Goal: Task Accomplishment & Management: Use online tool/utility

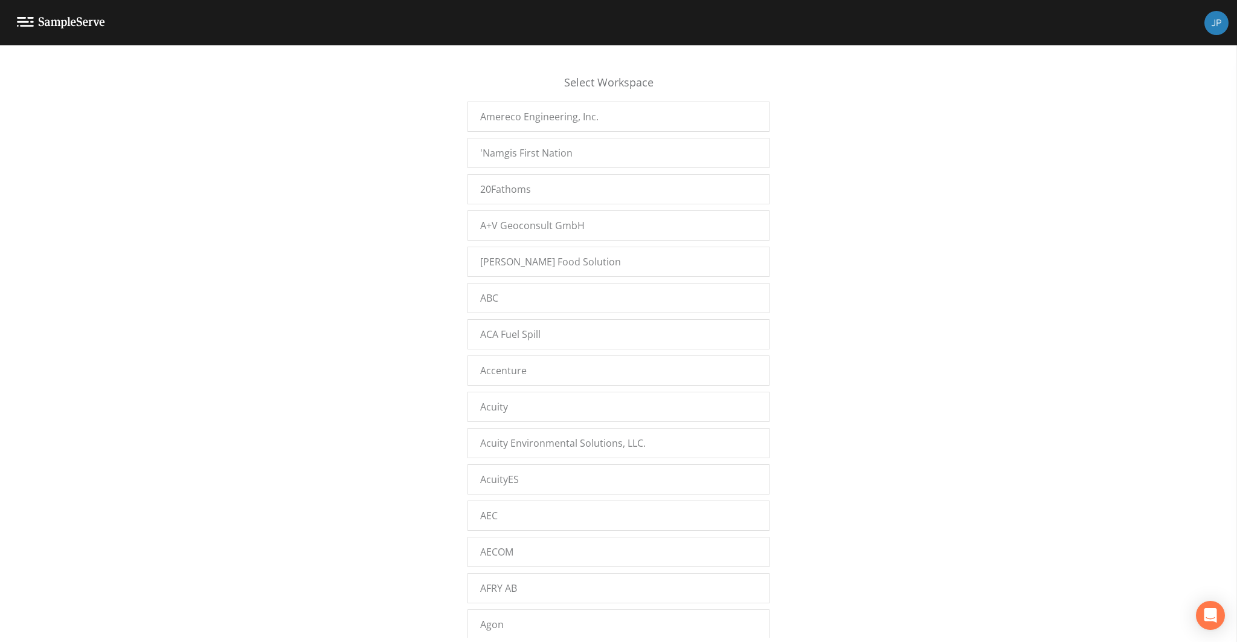
click at [388, 308] on div "Select Workspace Amereco Engineering, Inc. 'Namgis First Nation 20Fathoms A+V G…" at bounding box center [618, 346] width 1237 height 581
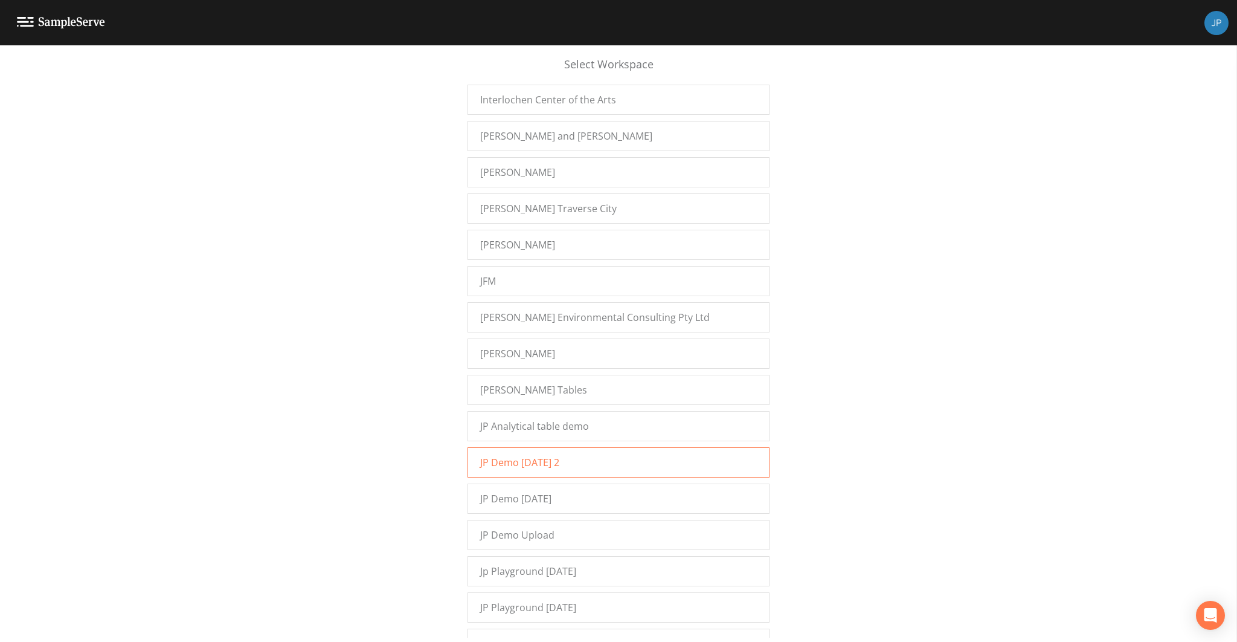
click at [532, 447] on div "JP Demo [DATE] 2" at bounding box center [619, 462] width 302 height 30
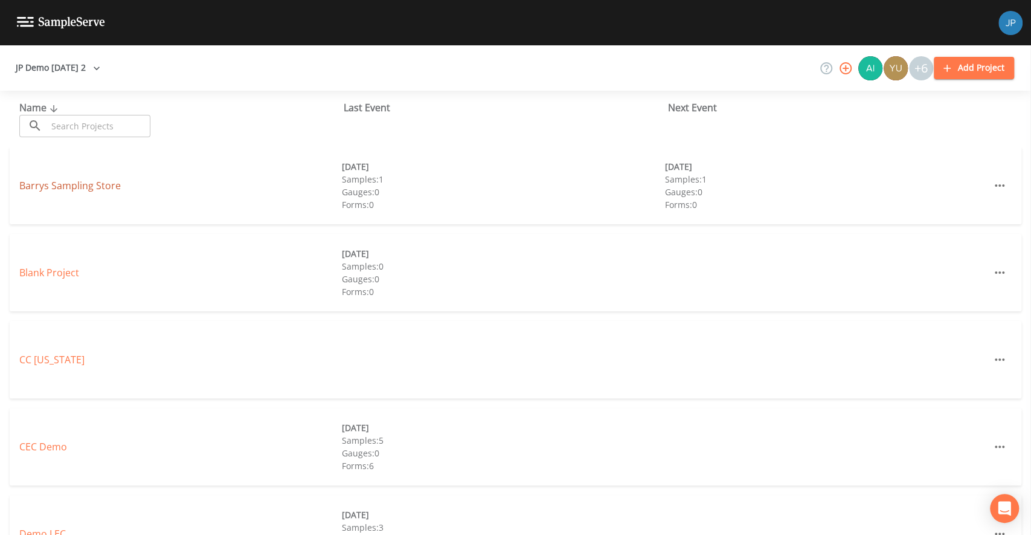
click at [86, 189] on link "Barrys Sampling Store" at bounding box center [69, 185] width 101 height 13
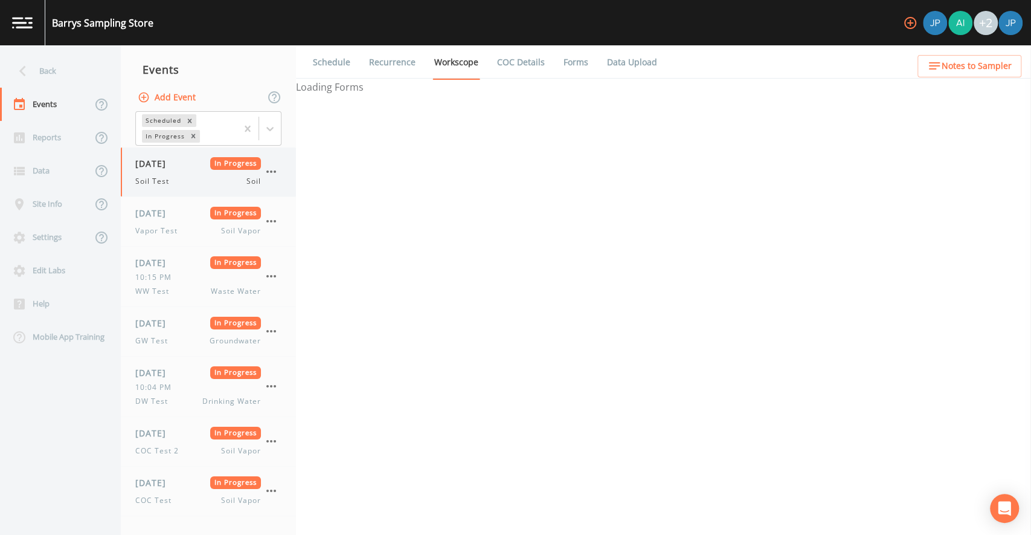
select select "81f74fd7-e6e8-40d9-9112-20912b776671"
select select "bd59903d-d878-48f2-a48b-25dbed2cbb1f"
select select "81f74fd7-e6e8-40d9-9112-20912b776671"
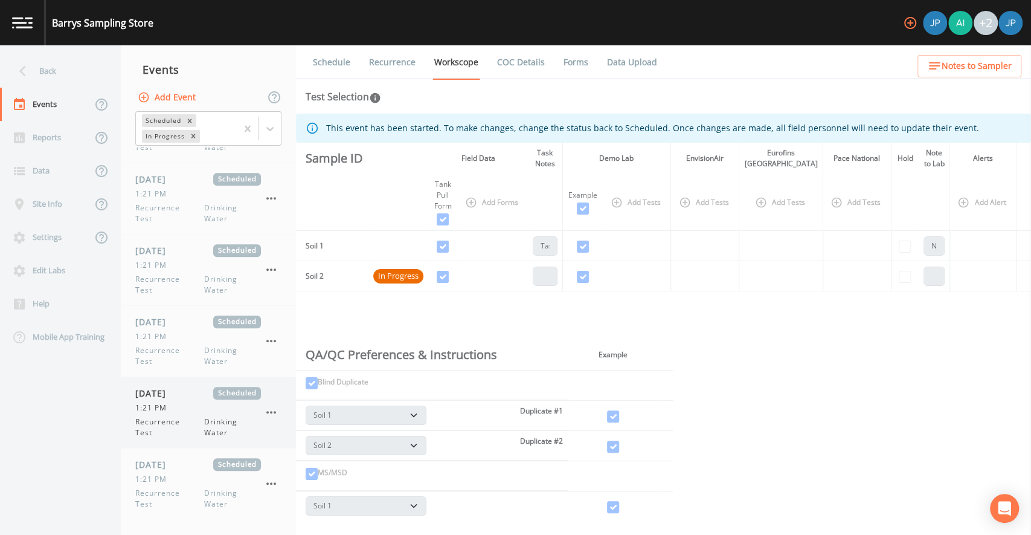
click at [227, 416] on span "Drinking Water" at bounding box center [232, 427] width 57 height 22
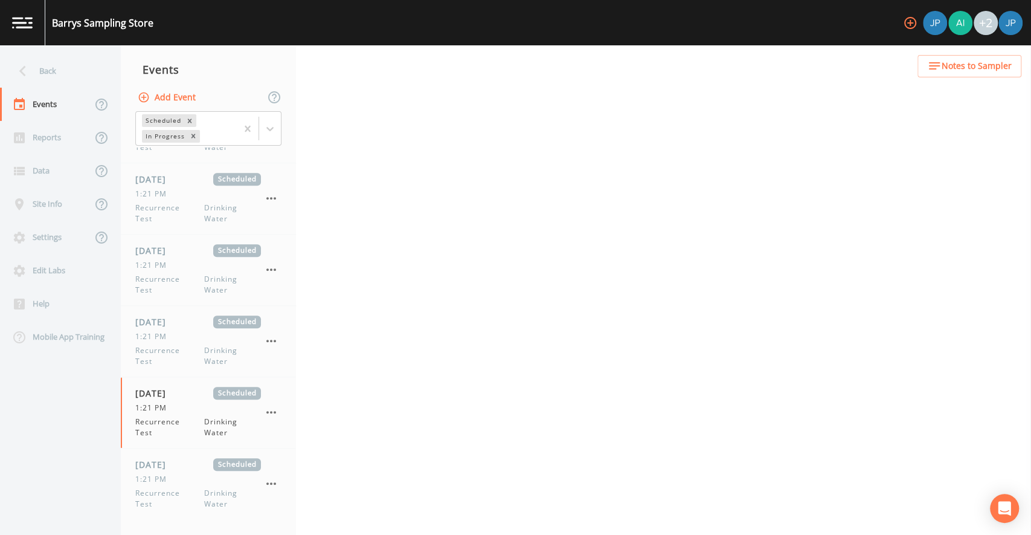
scroll to position [628, 0]
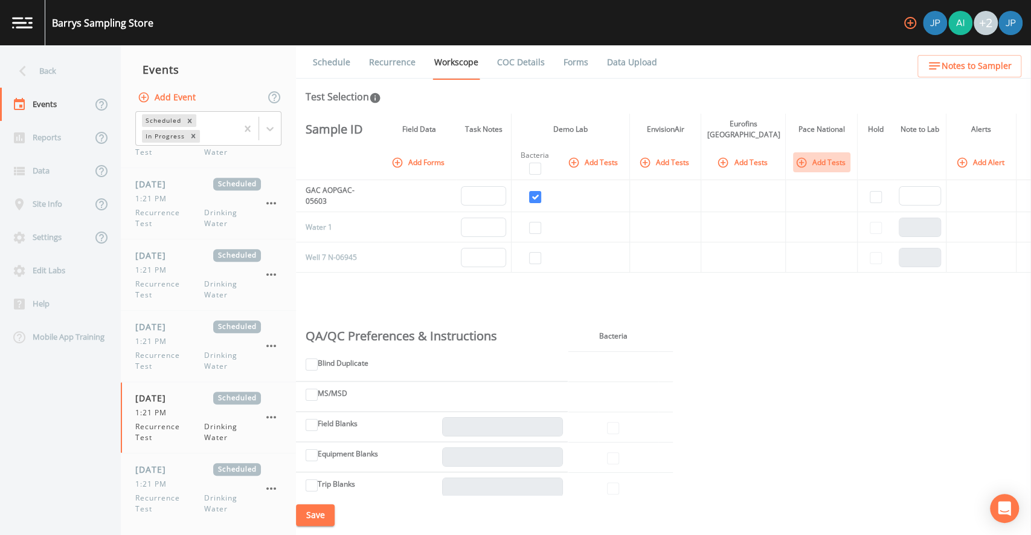
click at [803, 162] on button "Add Tests" at bounding box center [821, 162] width 57 height 20
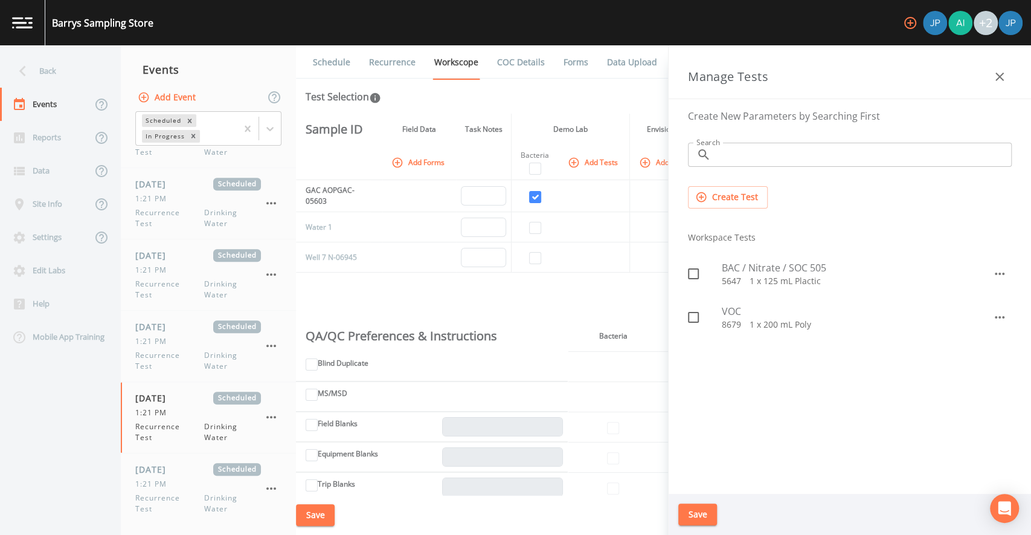
click at [744, 200] on button "Create Test" at bounding box center [728, 197] width 80 height 22
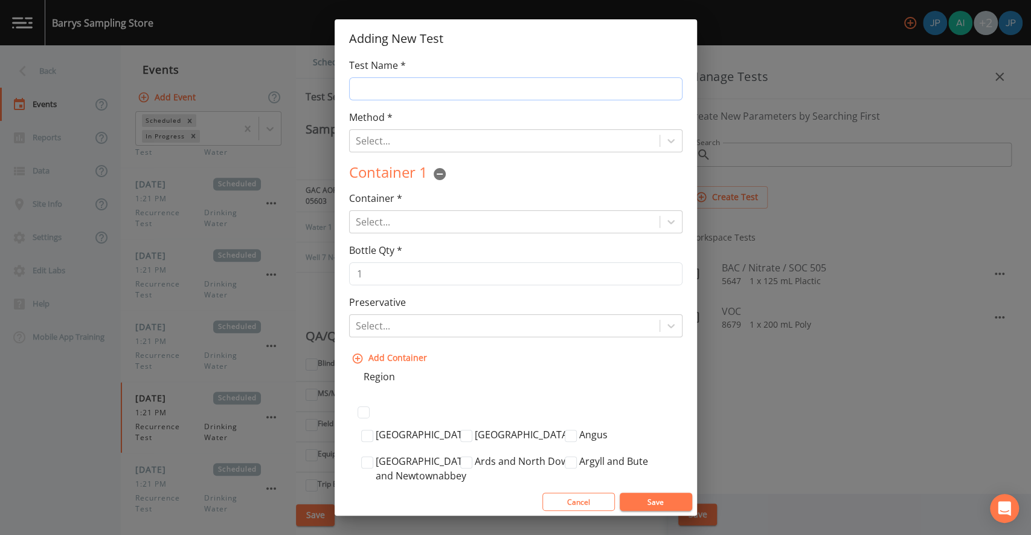
click at [493, 95] on input "Test Name *" at bounding box center [515, 88] width 333 height 23
click at [487, 92] on input "Bac [MEDICAL_DATA]" at bounding box center [515, 88] width 333 height 23
type input "Bac [MEDICAL_DATA]"
click at [468, 112] on div "Method * Select... Test Method is Required" at bounding box center [515, 131] width 333 height 42
click at [408, 111] on div "Method * Select... Test Method is Required" at bounding box center [515, 131] width 333 height 42
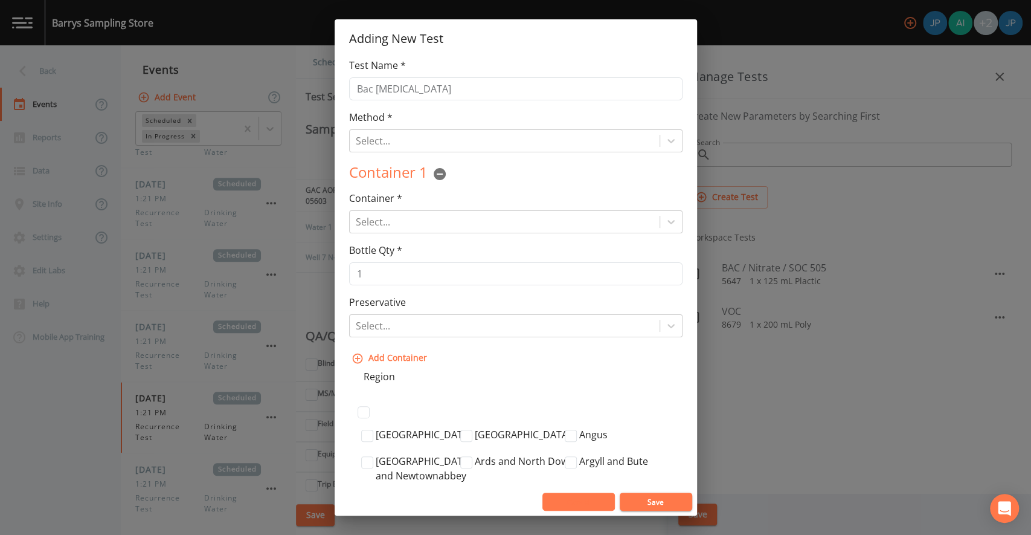
click at [576, 499] on button "Cancel" at bounding box center [578, 501] width 72 height 18
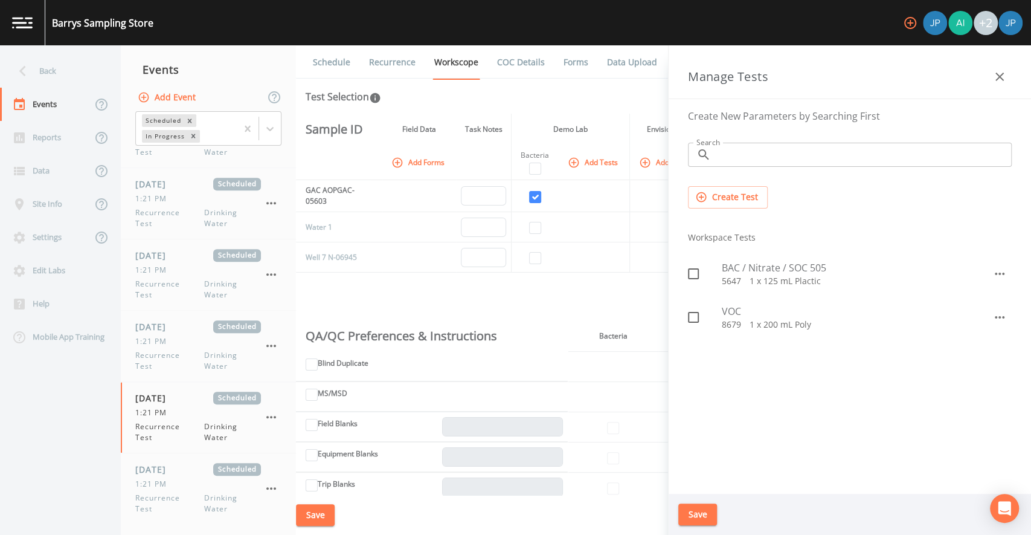
click at [654, 287] on div "Sample ID Field Data Task Notes Demo Lab EnvisionAir Eurofins Pittsburgh Pace N…" at bounding box center [663, 304] width 735 height 381
click at [1000, 80] on icon "button" at bounding box center [999, 76] width 14 height 14
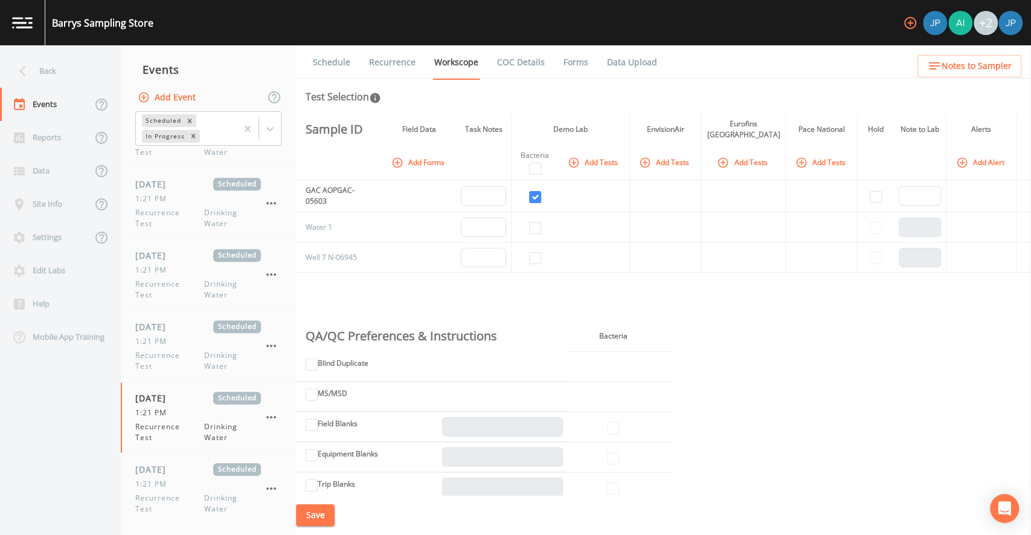
click at [816, 160] on button "Add Tests" at bounding box center [821, 162] width 57 height 20
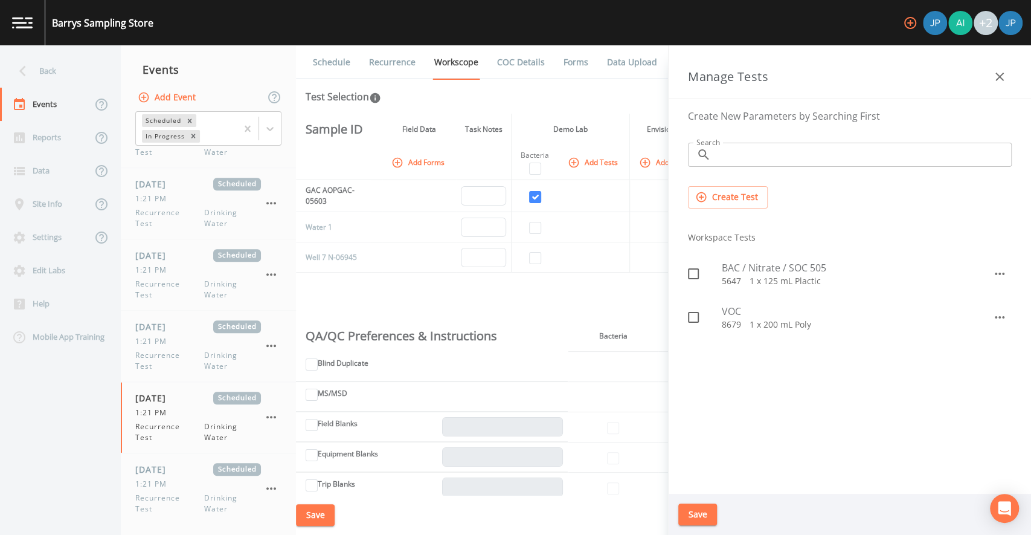
click at [790, 220] on ul "Workspace Tests BAC / Nitrate / SOC [PHONE_NUMBER] mL Plactic VOC 8679   1 x 20…" at bounding box center [849, 281] width 343 height 126
click at [702, 204] on button "Create Test" at bounding box center [728, 197] width 80 height 22
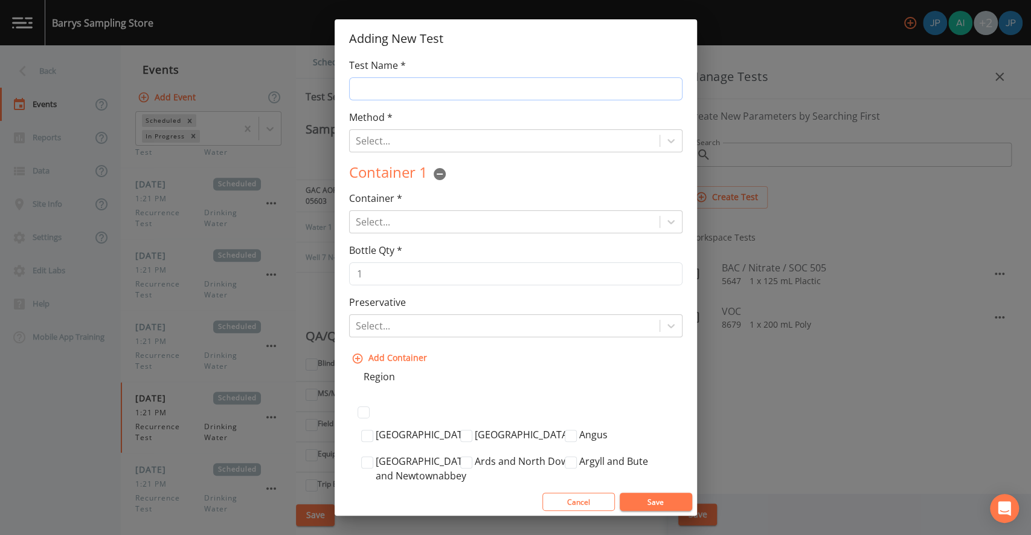
click at [478, 92] on input "Test Name *" at bounding box center [515, 88] width 333 height 23
click at [480, 114] on div "Test Name * Method * Select... Container 1 Container * Select... Bottle Qty * 1…" at bounding box center [516, 272] width 362 height 429
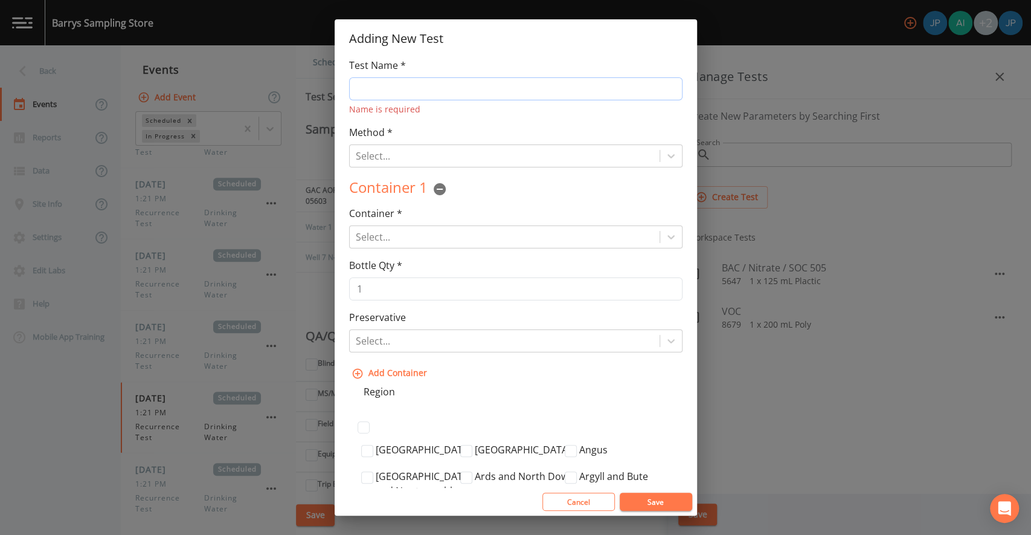
click at [466, 91] on input "Test Name *" at bounding box center [515, 88] width 333 height 23
click at [462, 66] on div "Test Name * Name is required" at bounding box center [515, 86] width 333 height 57
click at [455, 92] on input "Test Name *" at bounding box center [515, 88] width 333 height 23
click at [455, 77] on input "Test Name *" at bounding box center [515, 88] width 333 height 23
click at [457, 69] on div "Test Name * Name is required" at bounding box center [515, 86] width 333 height 57
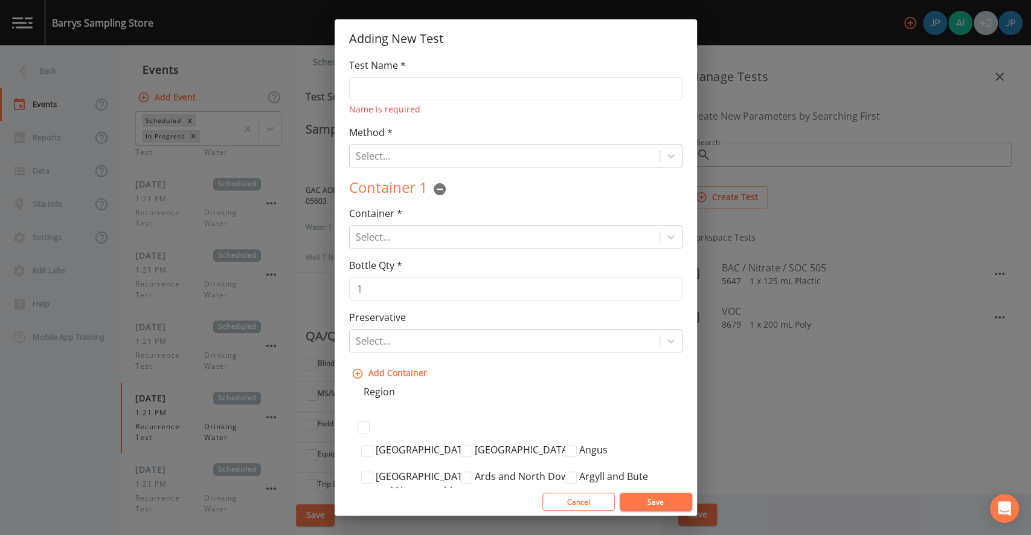
click at [465, 115] on div "Test Name * Name is required Method * Select... Test Method is Required Contain…" at bounding box center [516, 272] width 362 height 429
click at [448, 111] on div "Name is required" at bounding box center [515, 109] width 333 height 13
click at [485, 125] on div "Method * Select... Test Method is Required" at bounding box center [515, 146] width 333 height 42
click at [486, 125] on div "Method * Select... Test Method is Required" at bounding box center [515, 146] width 333 height 42
click at [585, 121] on div "Test Name * Name is required Method * Select... Test Method is Required Contain…" at bounding box center [516, 272] width 362 height 429
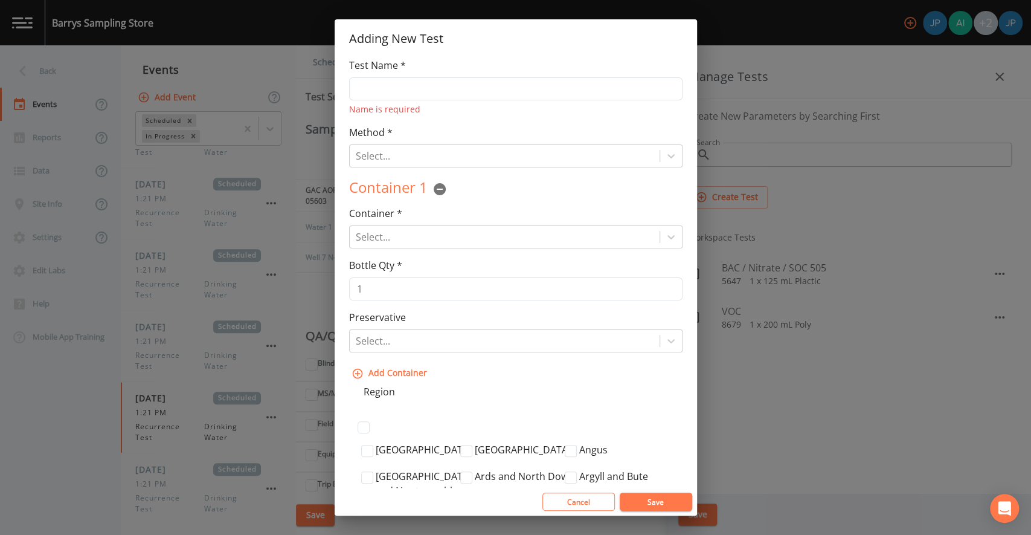
click at [665, 114] on div "Name is required" at bounding box center [515, 109] width 333 height 13
click at [597, 494] on button "Cancel" at bounding box center [578, 501] width 72 height 18
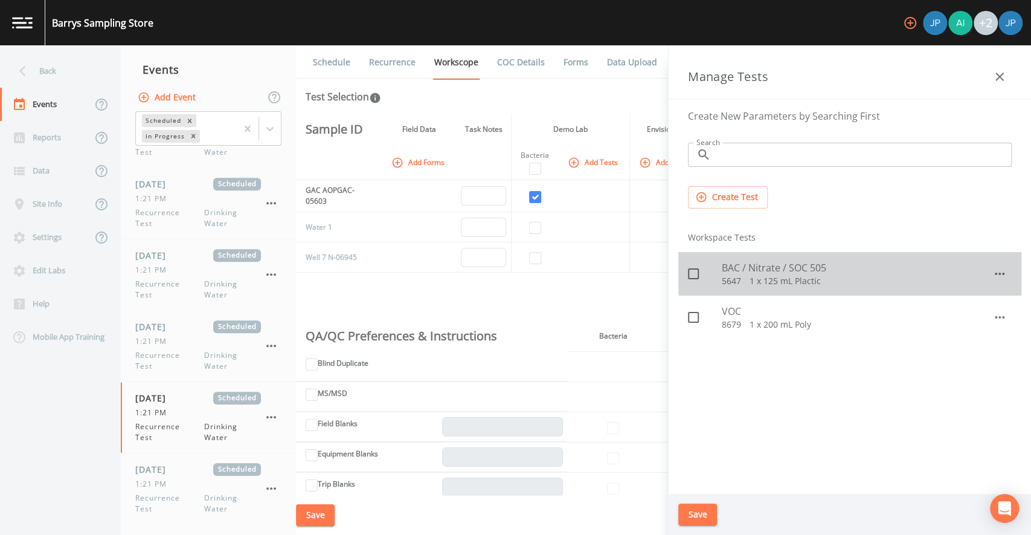
click at [695, 272] on icon at bounding box center [693, 273] width 14 height 14
checkbox input "true"
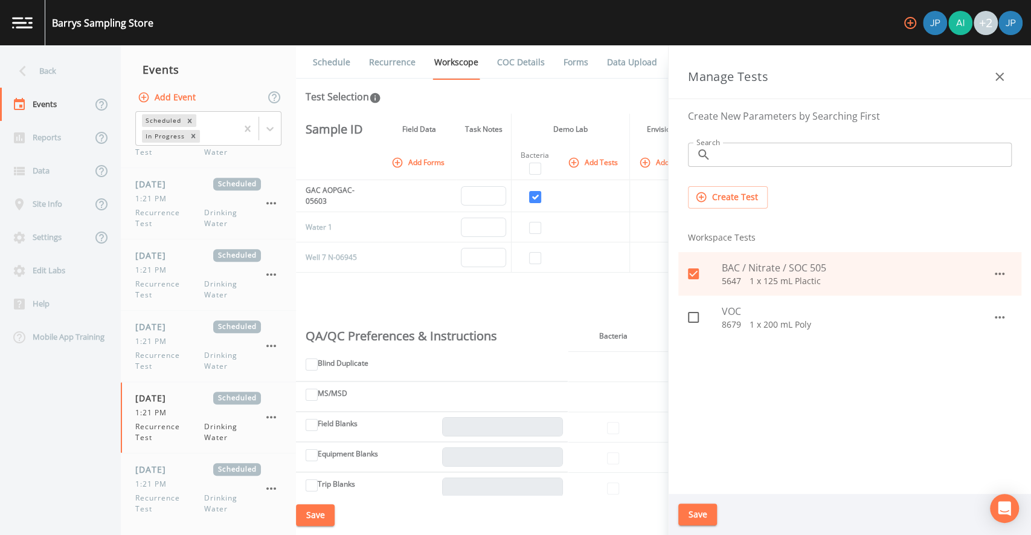
click at [705, 516] on button "Save" at bounding box center [697, 514] width 39 height 22
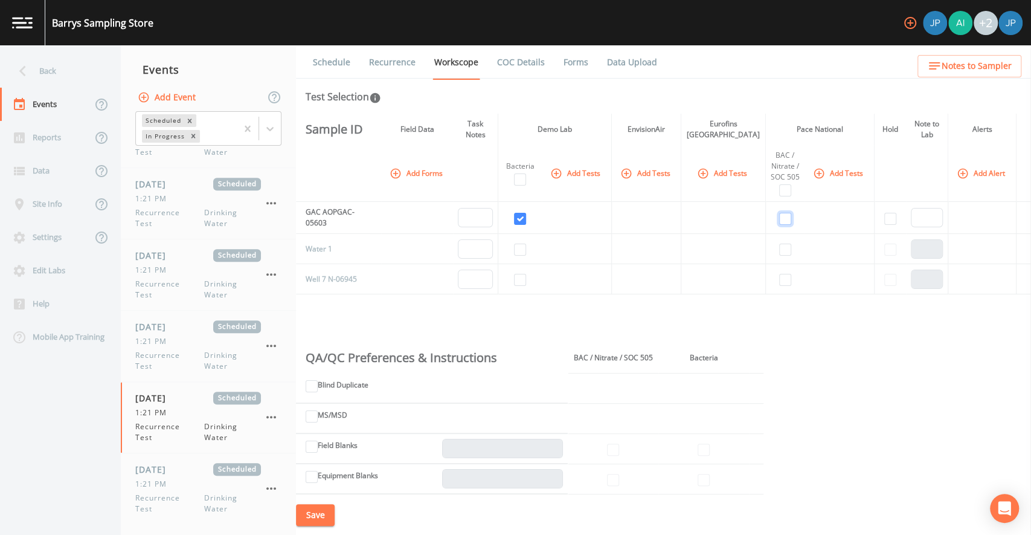
click at [779, 219] on input "checkbox" at bounding box center [785, 219] width 12 height 12
drag, startPoint x: 768, startPoint y: 156, endPoint x: 791, endPoint y: 179, distance: 32.5
click at [791, 179] on div "BAC / Nitrate / SOC 505" at bounding box center [785, 166] width 29 height 33
click at [792, 177] on th "BAC / Nitrate / SOC 505" at bounding box center [784, 173] width 39 height 57
drag, startPoint x: 792, startPoint y: 178, endPoint x: 763, endPoint y: 156, distance: 36.2
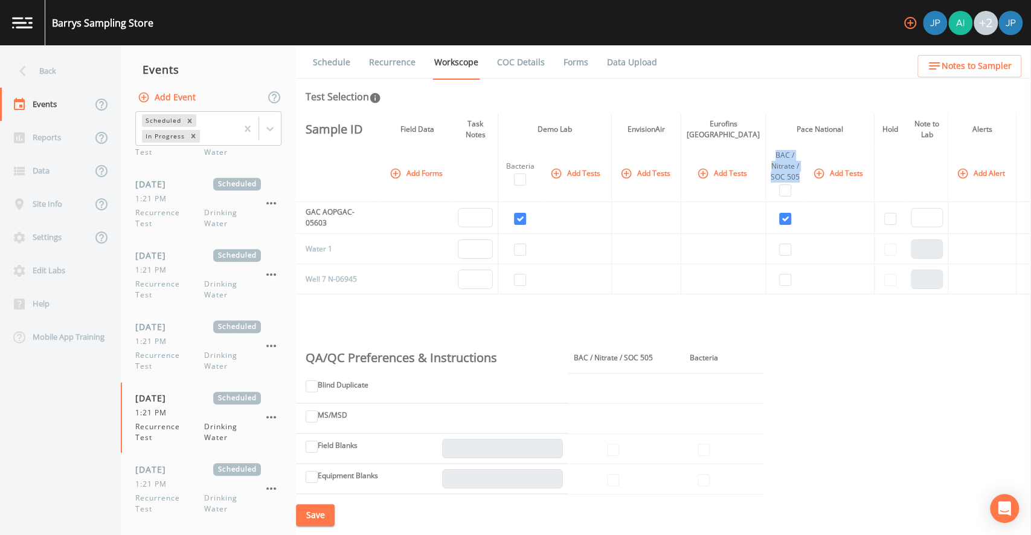
click at [765, 156] on th "BAC / Nitrate / SOC 505" at bounding box center [784, 173] width 39 height 57
click at [771, 156] on div "BAC / Nitrate / SOC 505" at bounding box center [785, 166] width 29 height 33
click at [779, 216] on input "checkbox" at bounding box center [785, 219] width 12 height 12
click at [779, 219] on input "checkbox" at bounding box center [785, 219] width 12 height 12
click at [780, 221] on input "checkbox" at bounding box center [785, 219] width 12 height 12
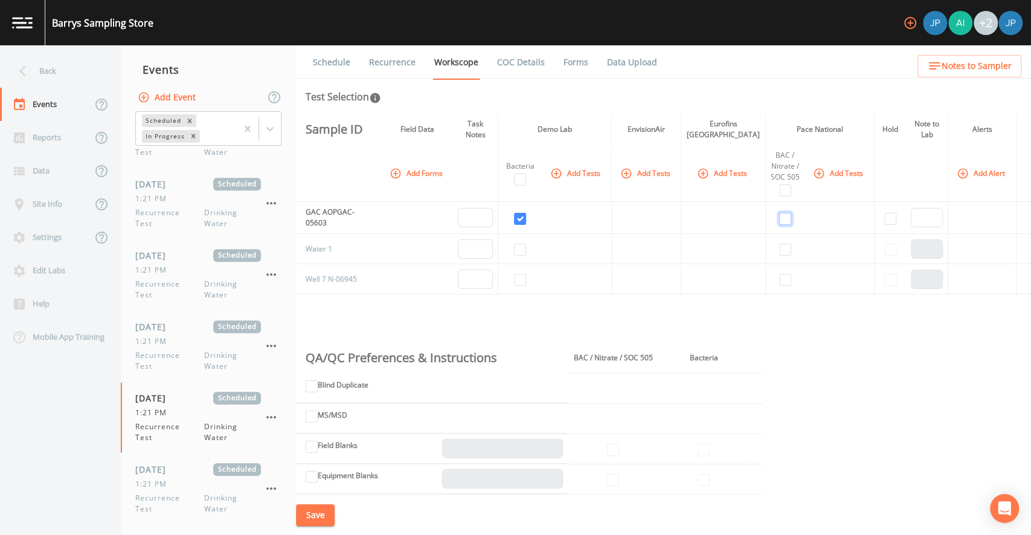
checkbox input "false"
click at [805, 224] on td at bounding box center [839, 218] width 69 height 32
